Goal: Information Seeking & Learning: Learn about a topic

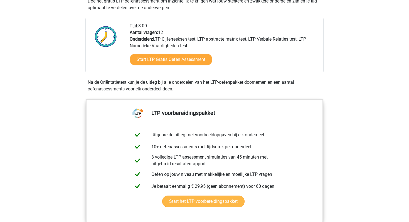
scroll to position [114, 0]
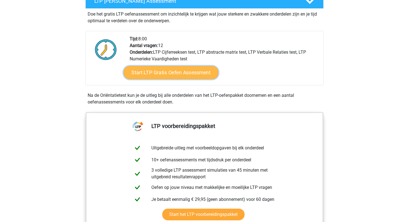
click at [183, 71] on link "Start LTP Gratis Oefen Assessment" at bounding box center [171, 72] width 95 height 13
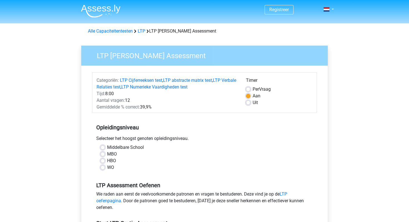
click at [106, 11] on img at bounding box center [101, 10] width 40 height 13
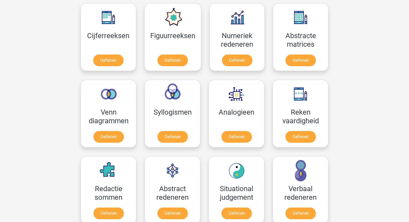
scroll to position [258, 0]
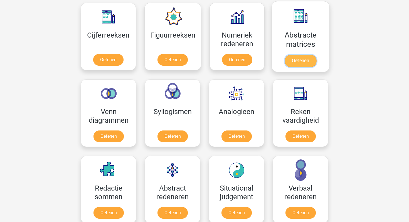
click at [299, 67] on link "Oefenen" at bounding box center [301, 61] width 32 height 12
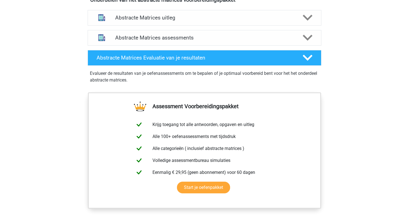
scroll to position [274, 0]
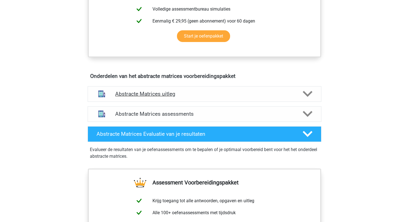
click at [182, 97] on h4 "Abstracte Matrices uitleg" at bounding box center [204, 94] width 179 height 6
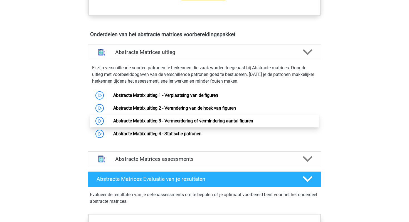
scroll to position [316, 0]
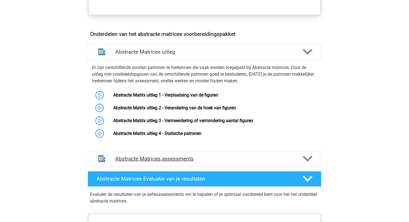
click at [169, 158] on h4 "Abstracte Matrices assessments" at bounding box center [204, 159] width 179 height 6
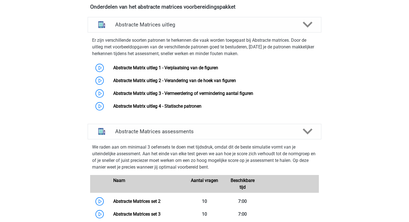
scroll to position [343, 0]
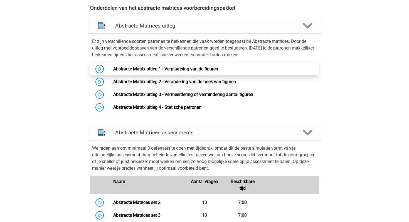
click at [153, 68] on link "Abstracte Matrix uitleg 1 - Verplaatsing van de figuren" at bounding box center [165, 68] width 105 height 5
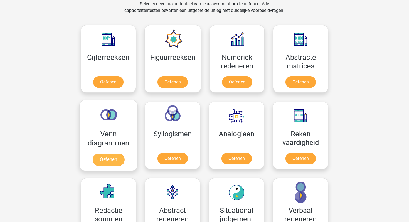
scroll to position [230, 0]
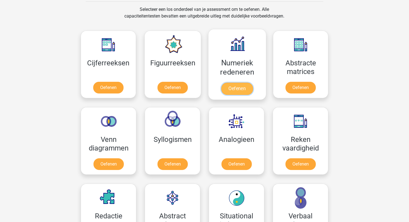
click at [238, 91] on link "Oefenen" at bounding box center [237, 89] width 32 height 12
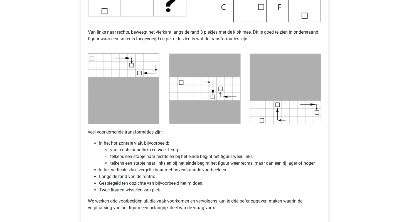
scroll to position [237, 0]
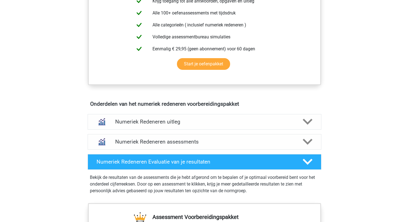
scroll to position [269, 0]
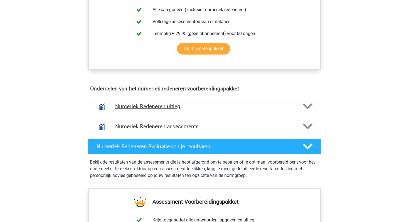
click at [151, 107] on h4 "Numeriek Redeneren uitleg" at bounding box center [204, 106] width 179 height 6
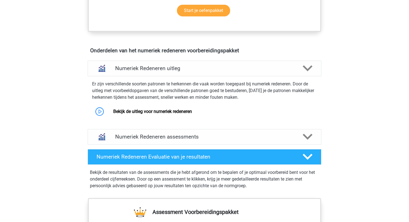
scroll to position [311, 0]
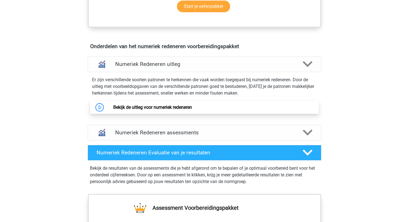
click at [163, 107] on link "Bekijk de uitleg voor numeriek redeneren" at bounding box center [152, 107] width 79 height 5
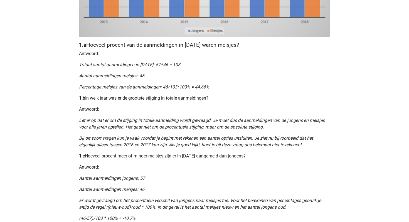
scroll to position [253, 0]
